Goal: Information Seeking & Learning: Learn about a topic

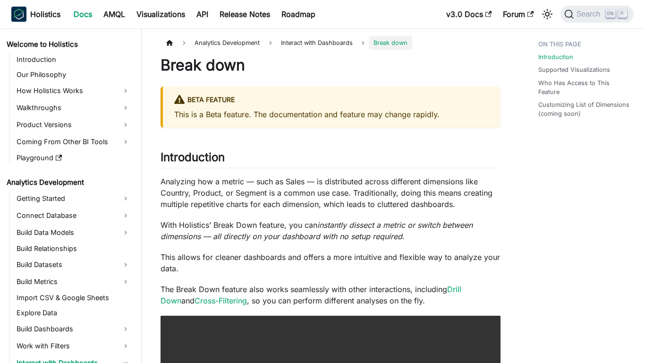
scroll to position [135, 0]
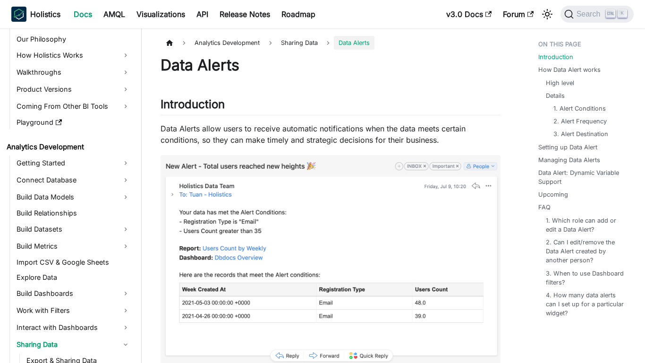
scroll to position [186, 0]
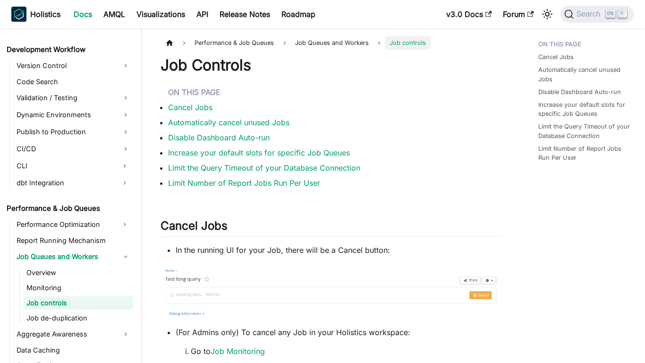
scroll to position [676, 0]
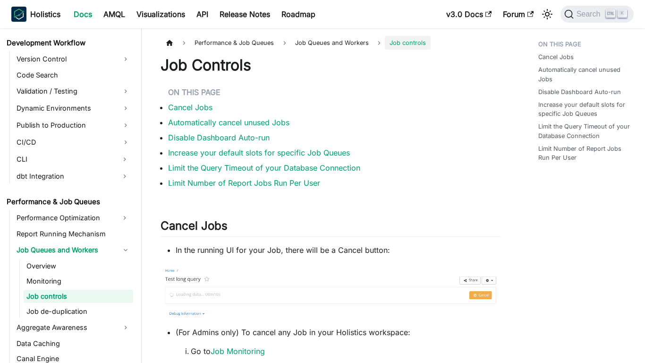
scroll to position [676, 0]
